Goal: Book appointment/travel/reservation

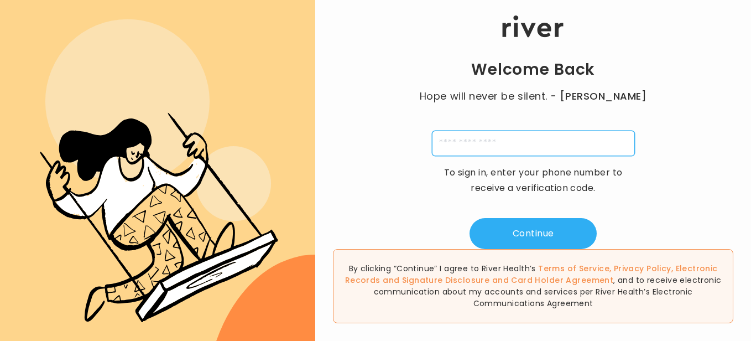
click at [534, 148] on input "tel" at bounding box center [533, 143] width 203 height 25
type input "**********"
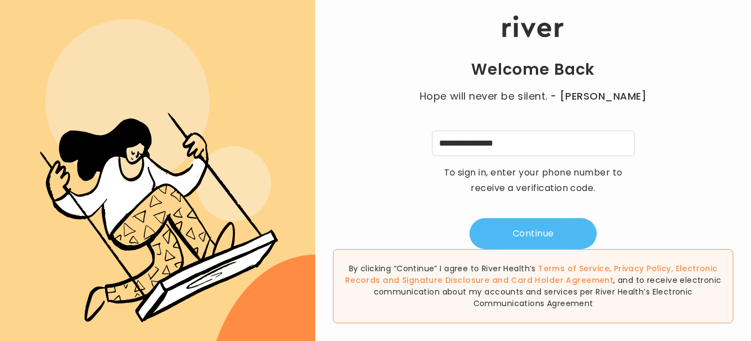
click at [528, 233] on button "Continue" at bounding box center [533, 233] width 127 height 31
type input "*"
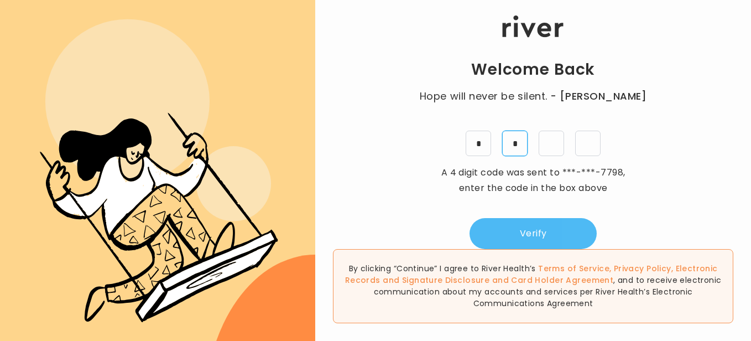
type input "*"
click at [528, 233] on button "Verify" at bounding box center [533, 233] width 127 height 31
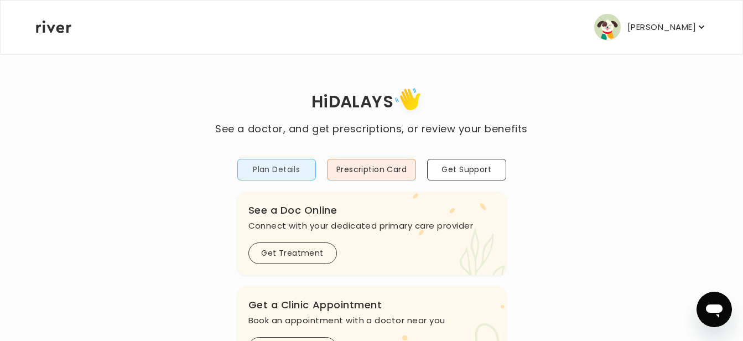
click at [297, 168] on button "Plan Details" at bounding box center [276, 170] width 79 height 22
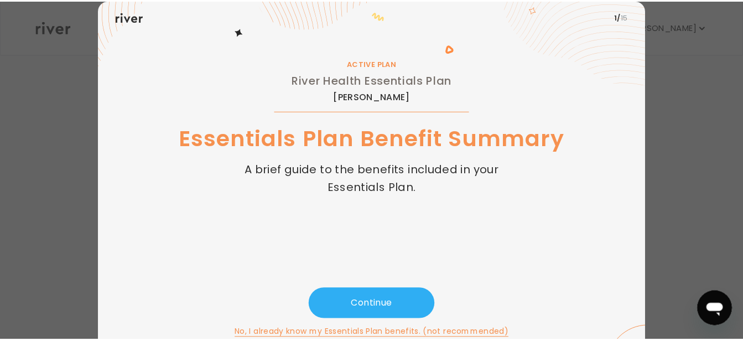
scroll to position [54, 0]
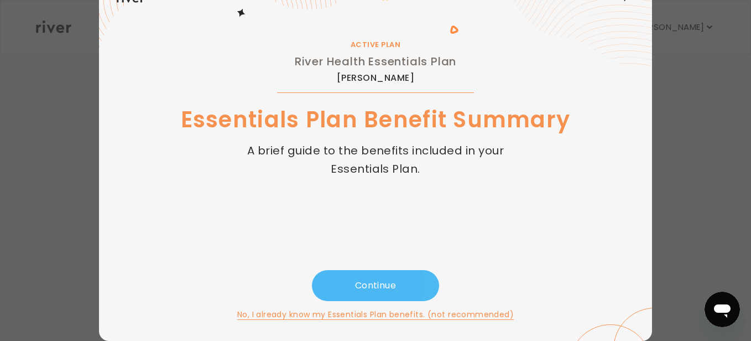
click at [364, 277] on button "Continue" at bounding box center [375, 285] width 127 height 31
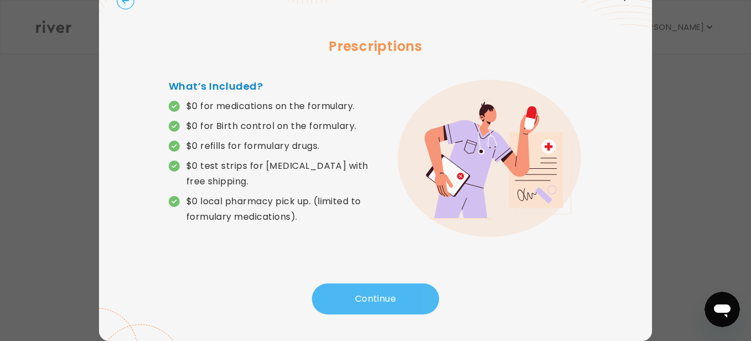
click at [368, 305] on button "Continue" at bounding box center [375, 298] width 127 height 31
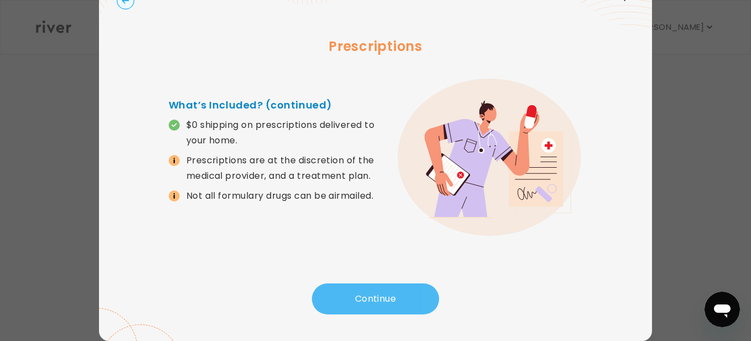
click at [374, 295] on button "Continue" at bounding box center [375, 298] width 127 height 31
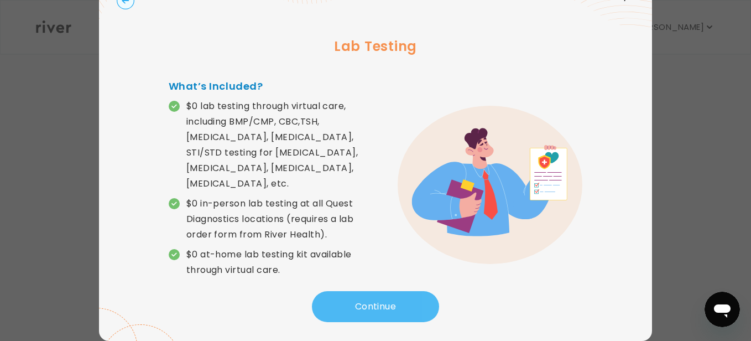
click at [374, 295] on button "Continue" at bounding box center [375, 306] width 127 height 31
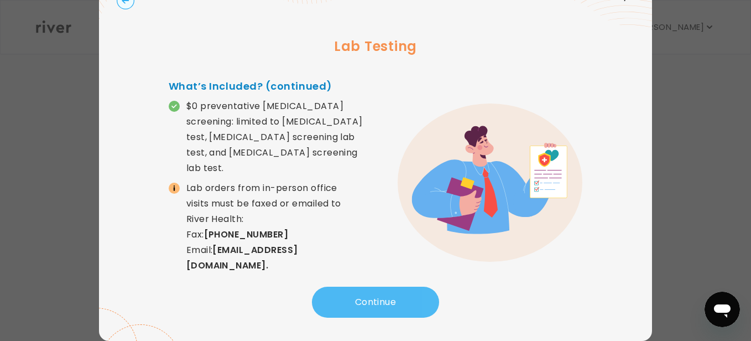
click at [374, 295] on button "Continue" at bounding box center [375, 302] width 127 height 31
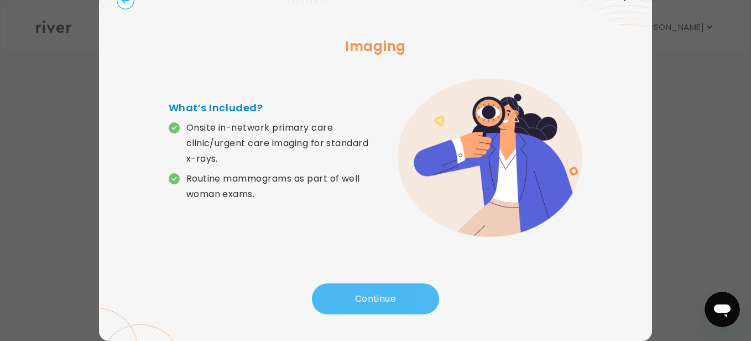
click at [374, 295] on button "Continue" at bounding box center [375, 298] width 127 height 31
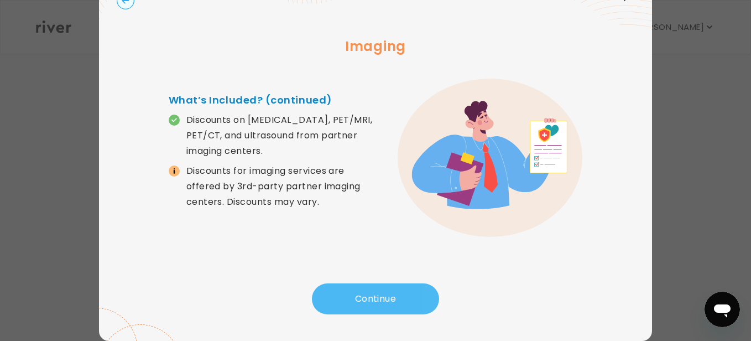
click at [374, 295] on button "Continue" at bounding box center [375, 298] width 127 height 31
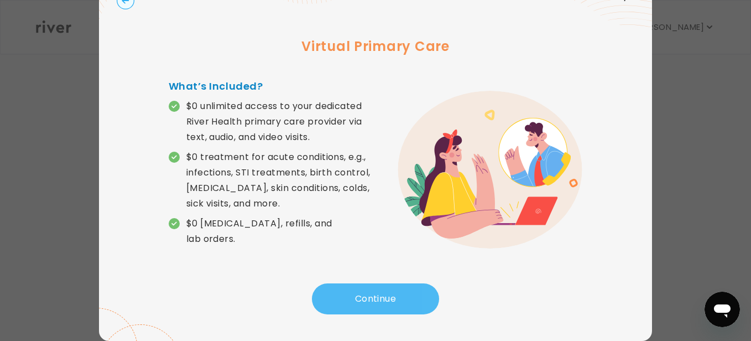
click at [374, 295] on button "Continue" at bounding box center [375, 298] width 127 height 31
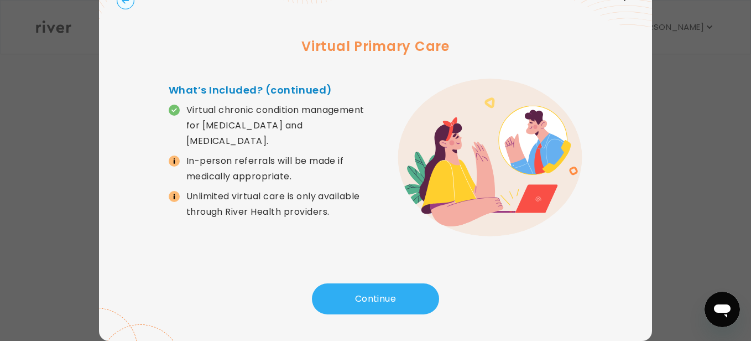
click at [171, 194] on icon at bounding box center [174, 197] width 6 height 6
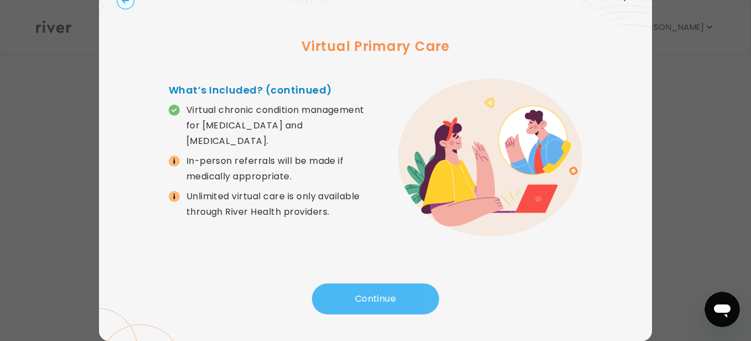
click at [352, 293] on button "Continue" at bounding box center [375, 298] width 127 height 31
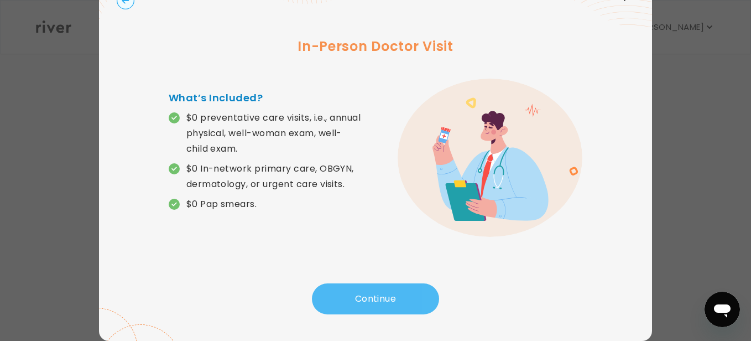
click at [341, 289] on button "Continue" at bounding box center [375, 298] width 127 height 31
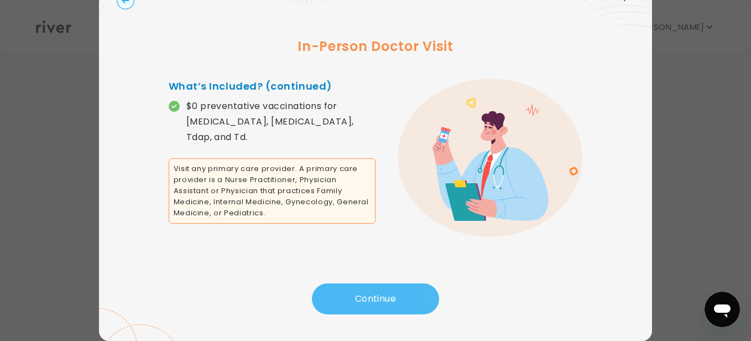
click at [341, 289] on button "Continue" at bounding box center [375, 298] width 127 height 31
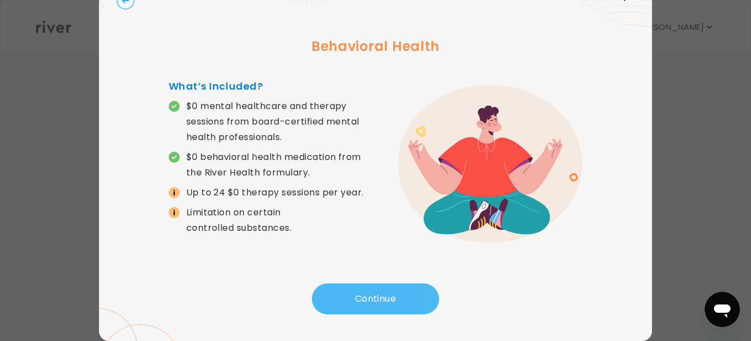
click at [341, 289] on button "Continue" at bounding box center [375, 298] width 127 height 31
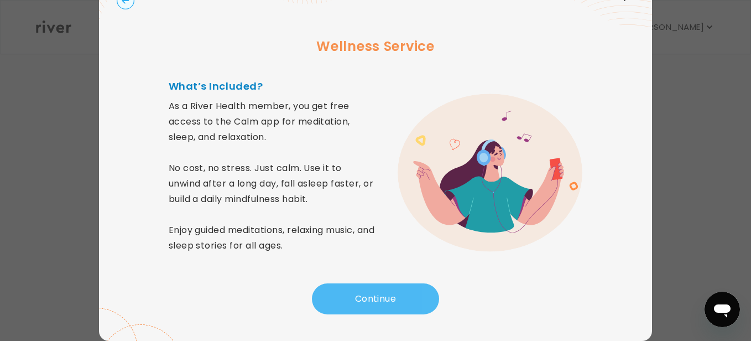
click at [342, 300] on button "Continue" at bounding box center [375, 298] width 127 height 31
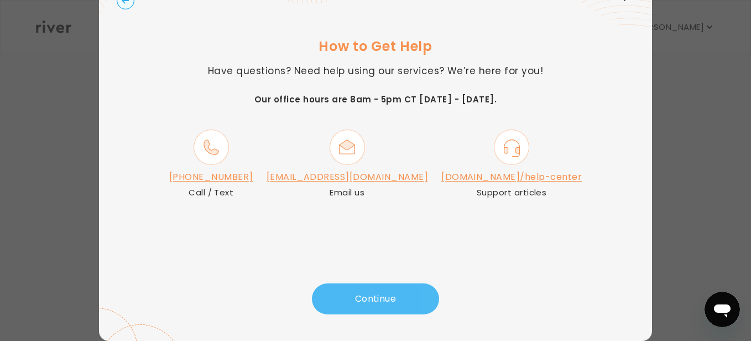
click at [342, 300] on button "Continue" at bounding box center [375, 298] width 127 height 31
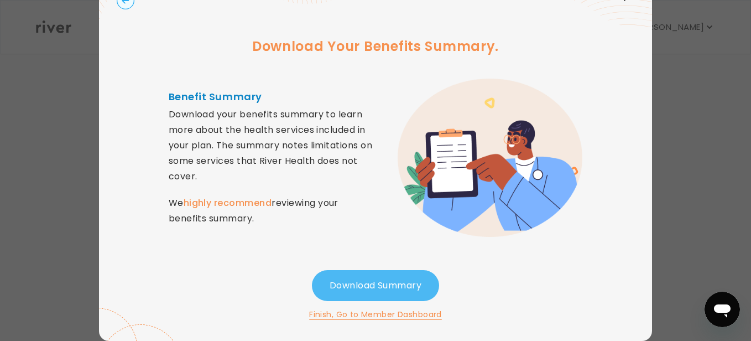
click at [376, 287] on button "Download Summary" at bounding box center [375, 285] width 127 height 31
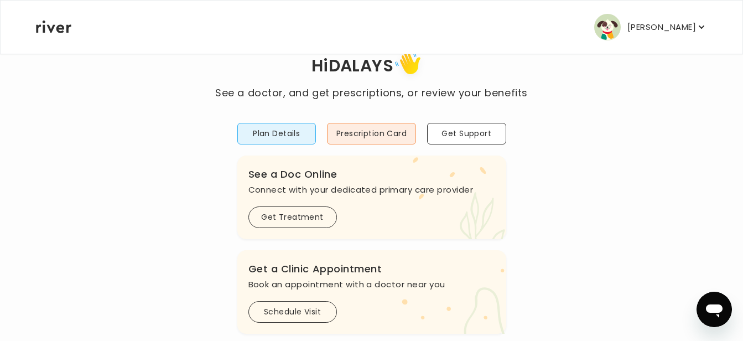
scroll to position [55, 0]
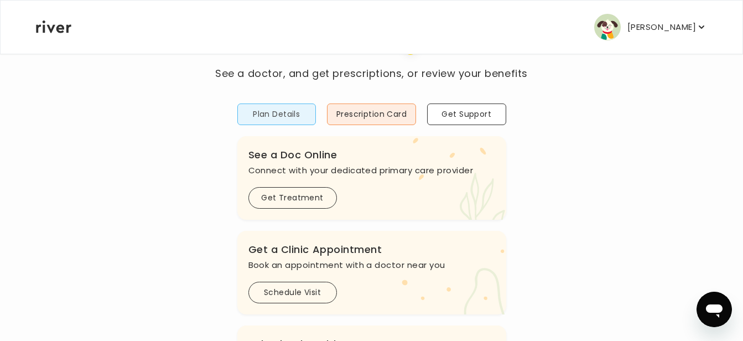
click at [299, 116] on button "Plan Details" at bounding box center [276, 114] width 79 height 22
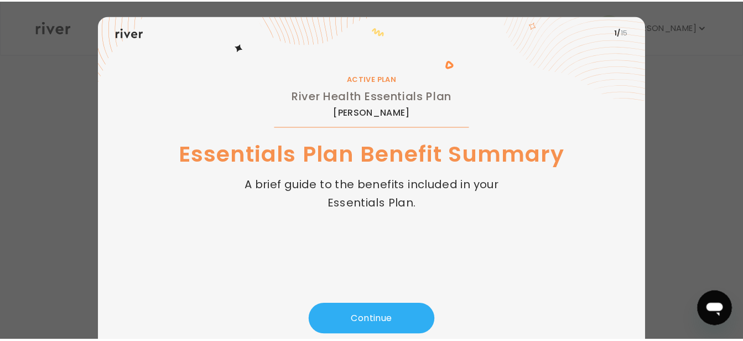
scroll to position [54, 0]
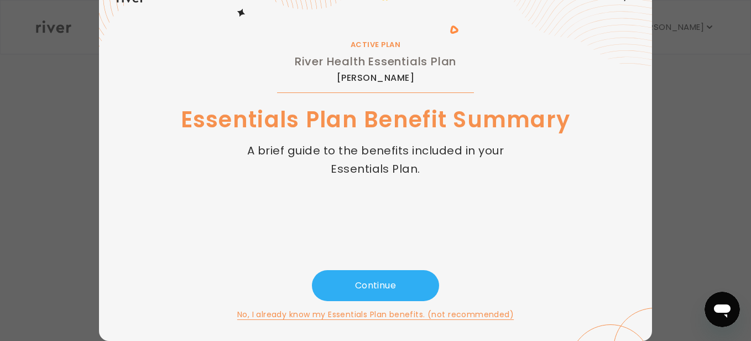
click at [357, 317] on button "No, I already know my Essentials Plan benefits. (not recommended)" at bounding box center [375, 314] width 277 height 13
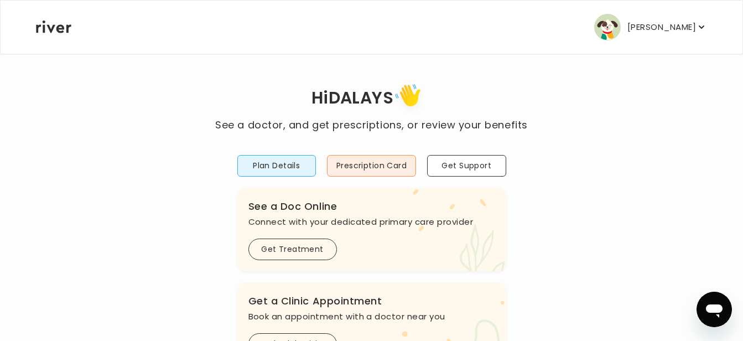
scroll to position [0, 0]
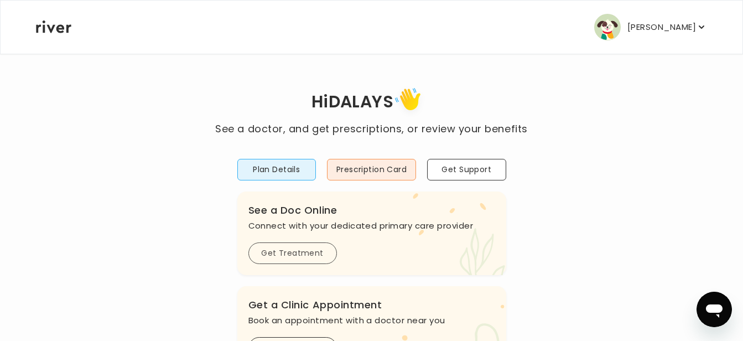
click at [295, 254] on button "Get Treatment" at bounding box center [292, 253] width 89 height 22
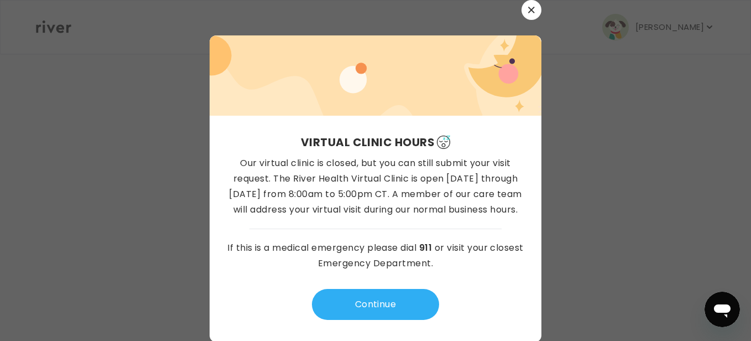
click at [528, 15] on button "button" at bounding box center [532, 10] width 20 height 20
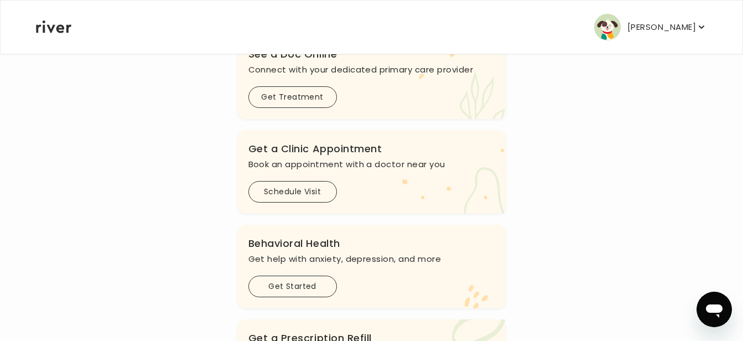
scroll to position [166, 0]
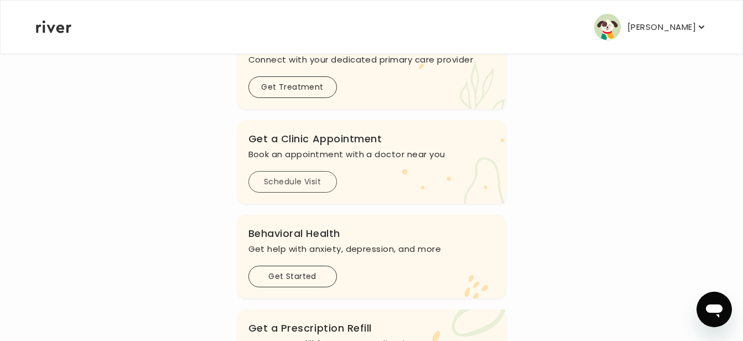
click at [296, 179] on button "Schedule Visit" at bounding box center [292, 182] width 89 height 22
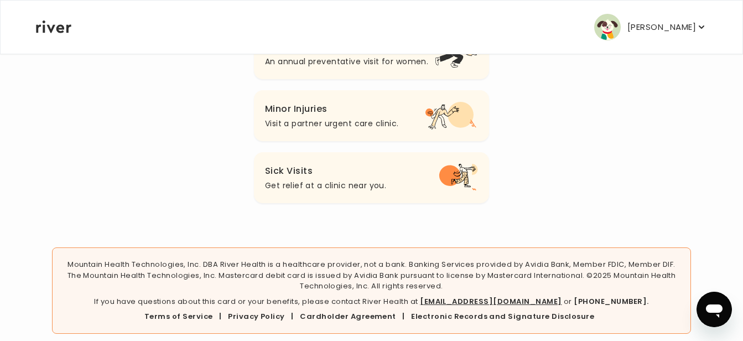
scroll to position [259, 0]
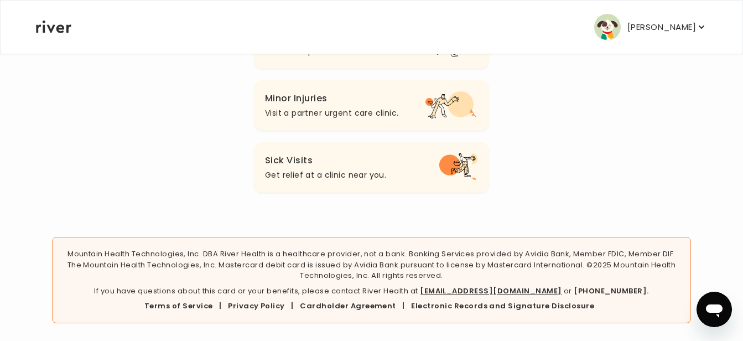
click at [306, 106] on h3 "Minor Injuries" at bounding box center [332, 98] width 134 height 15
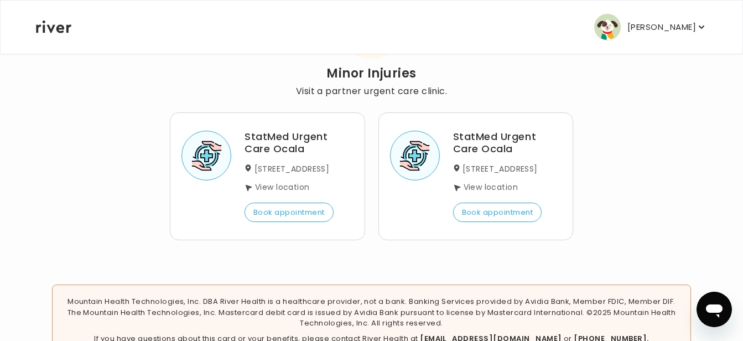
scroll to position [111, 0]
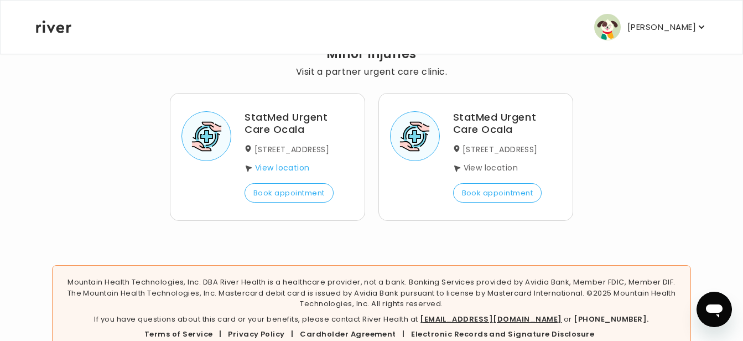
click at [284, 167] on link "View location" at bounding box center [282, 167] width 54 height 11
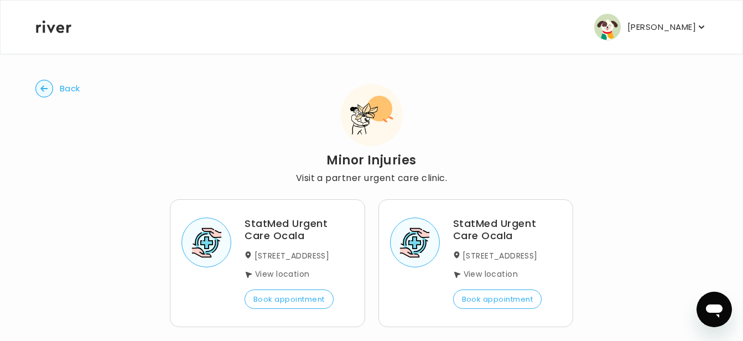
scroll to position [0, 0]
